Goal: Register for event/course

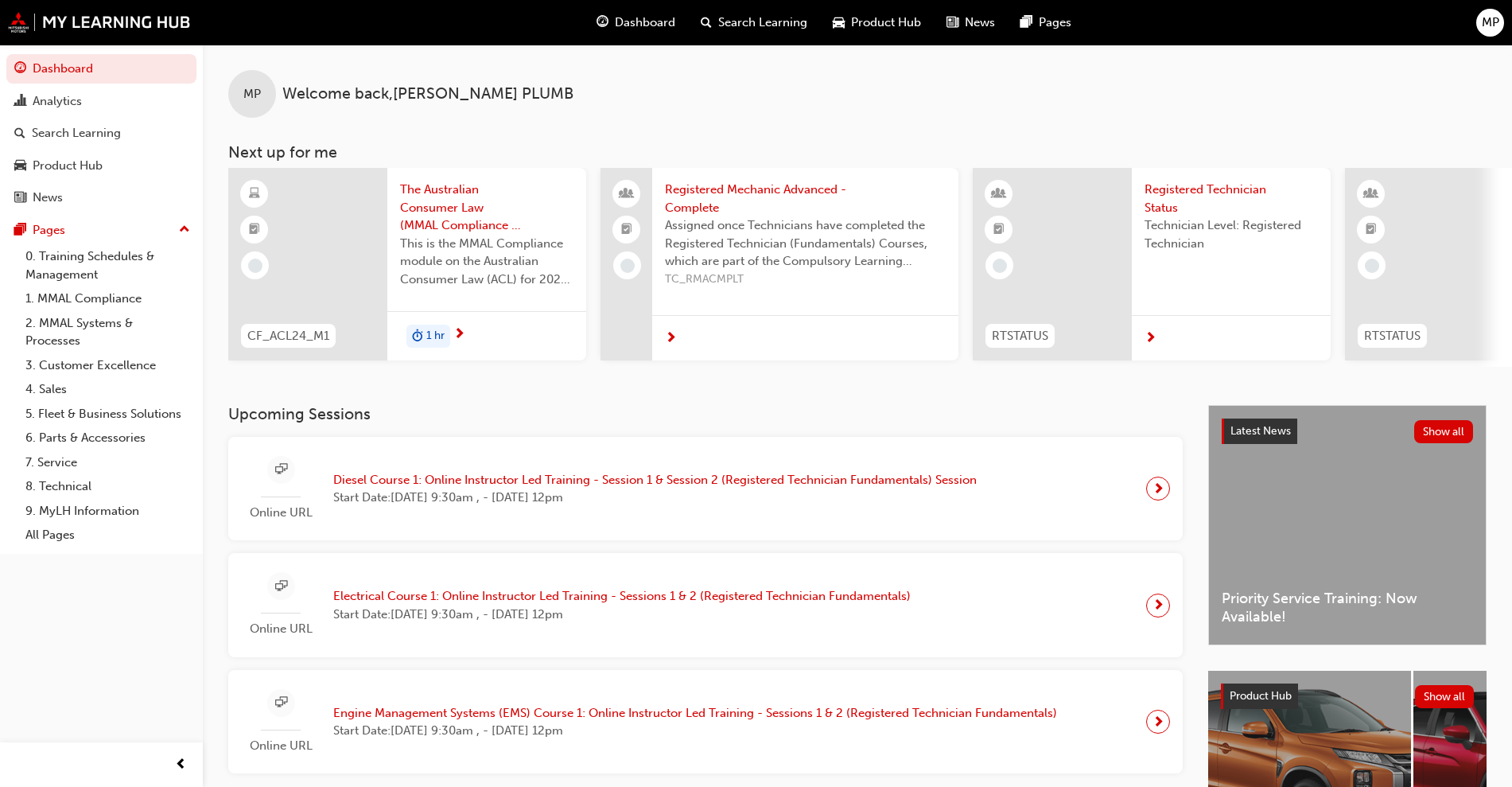
click at [814, 489] on span "Diesel Course 1: Online Instructor Led Training - Session 1 & Session 2 (Regist…" at bounding box center [655, 480] width 643 height 18
click at [294, 522] on span "Online URL" at bounding box center [281, 513] width 79 height 18
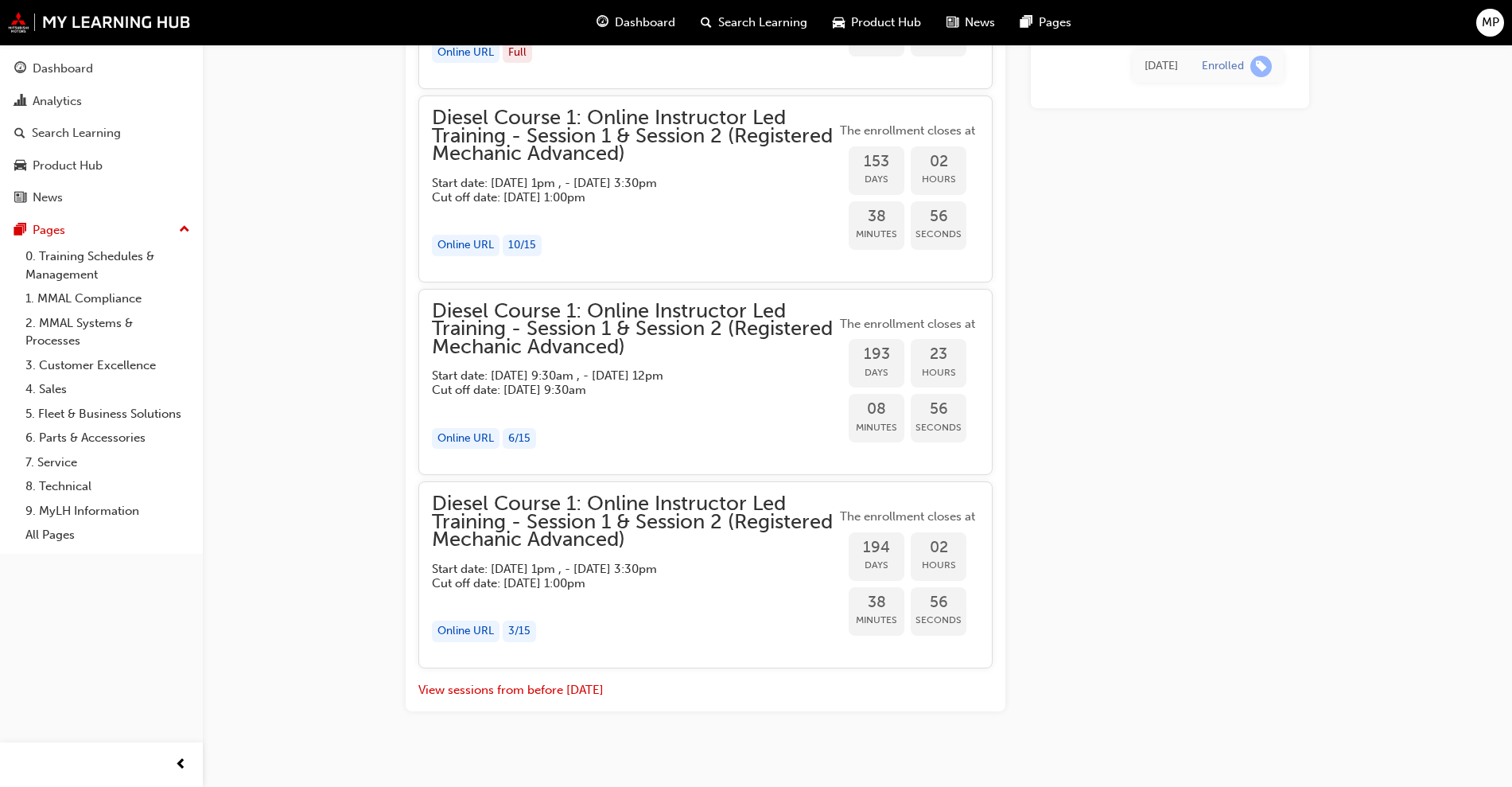
scroll to position [1554, 0]
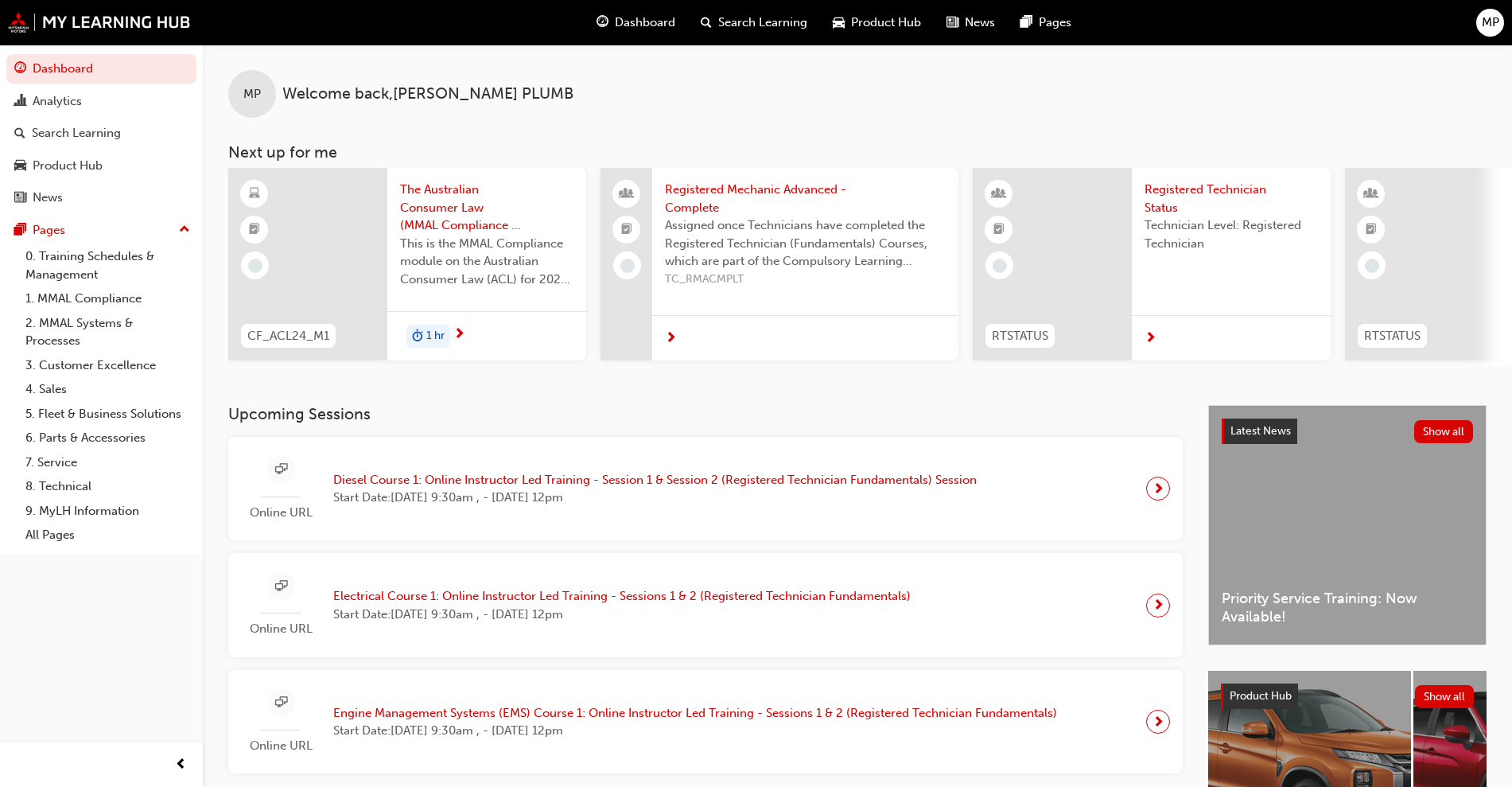
click at [1159, 497] on span "next-icon" at bounding box center [1159, 488] width 12 height 23
click at [634, 507] on span "Start Date: Tue 26 Aug 2025, 9:30am , - Wed 27 Aug 2025, 12pm" at bounding box center [655, 498] width 643 height 18
